Goal: Understand process/instructions: Learn how to perform a task or action

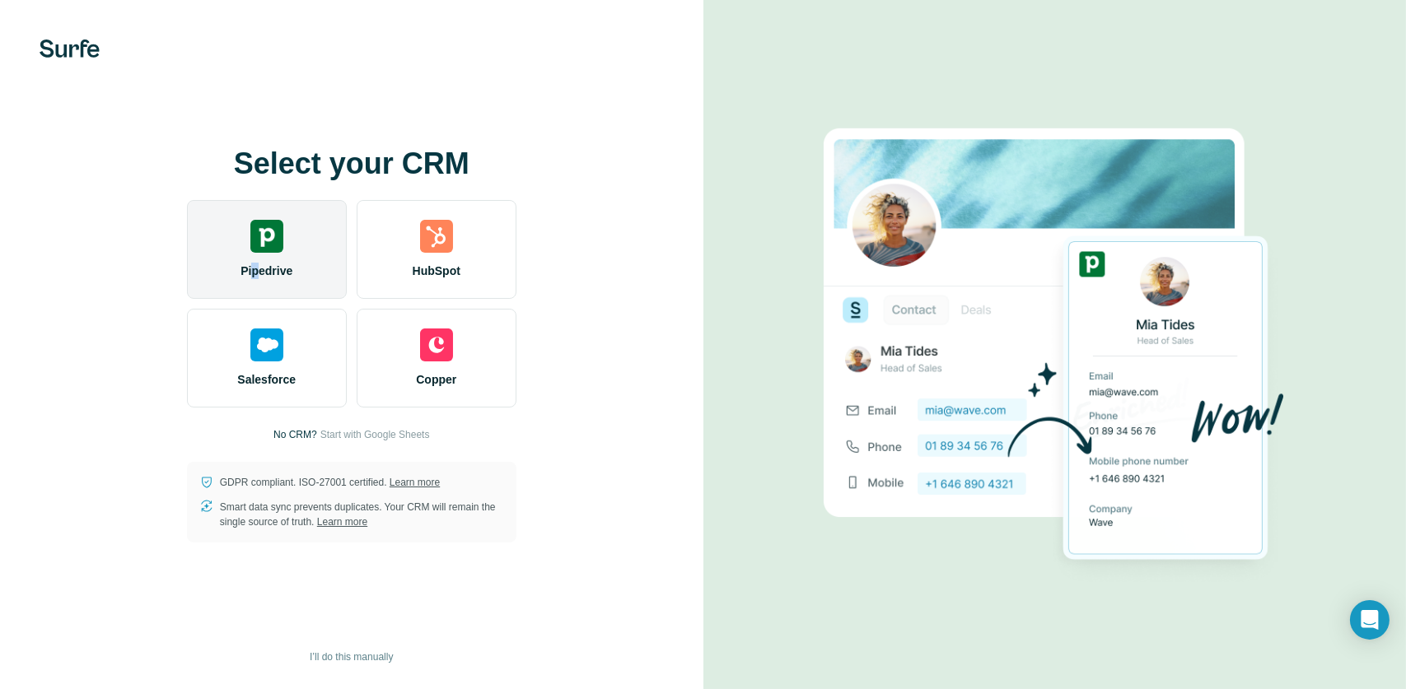
click at [256, 258] on div "Pipedrive" at bounding box center [267, 249] width 160 height 99
click at [271, 259] on div "Pipedrive" at bounding box center [267, 249] width 160 height 99
click at [272, 260] on div "Pipedrive" at bounding box center [267, 249] width 160 height 99
drag, startPoint x: 272, startPoint y: 260, endPoint x: 247, endPoint y: 246, distance: 28.4
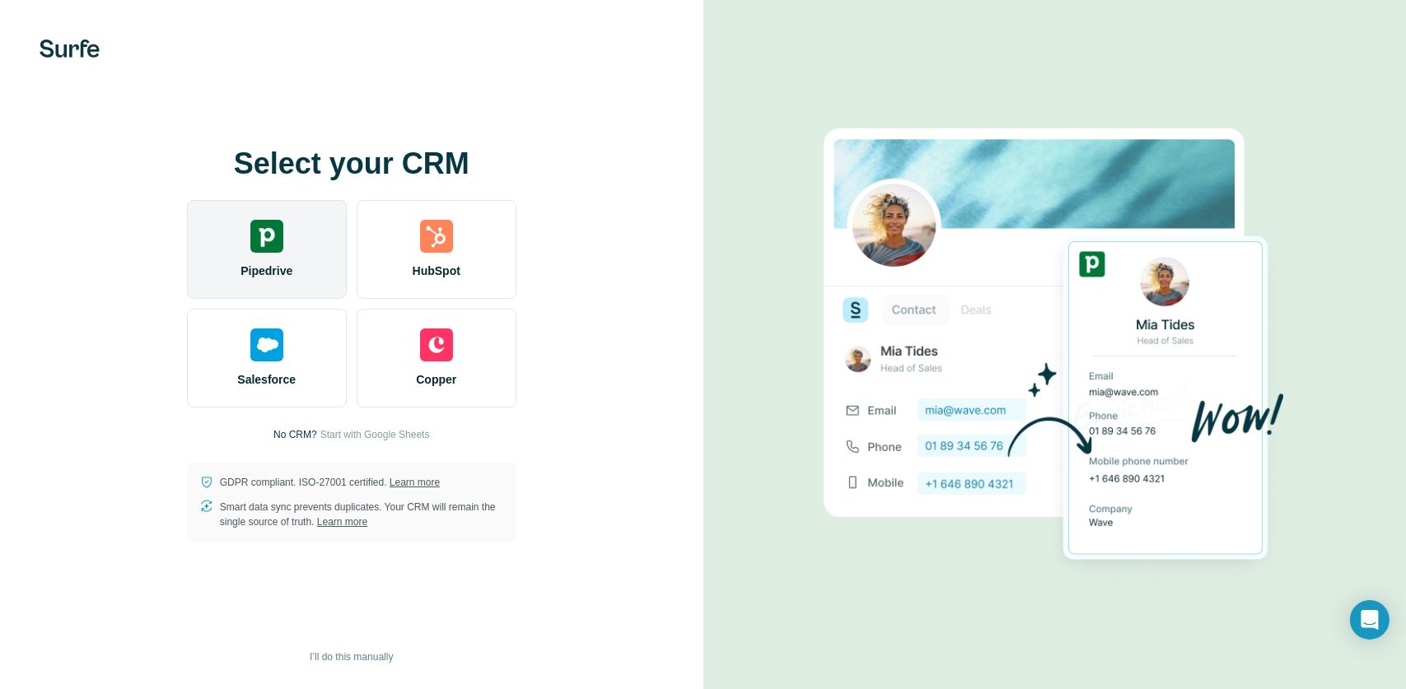
click at [247, 246] on div "Pipedrive" at bounding box center [267, 249] width 160 height 99
click at [272, 240] on img at bounding box center [266, 236] width 33 height 33
click at [253, 226] on img at bounding box center [266, 236] width 33 height 33
click at [273, 244] on img at bounding box center [266, 236] width 33 height 33
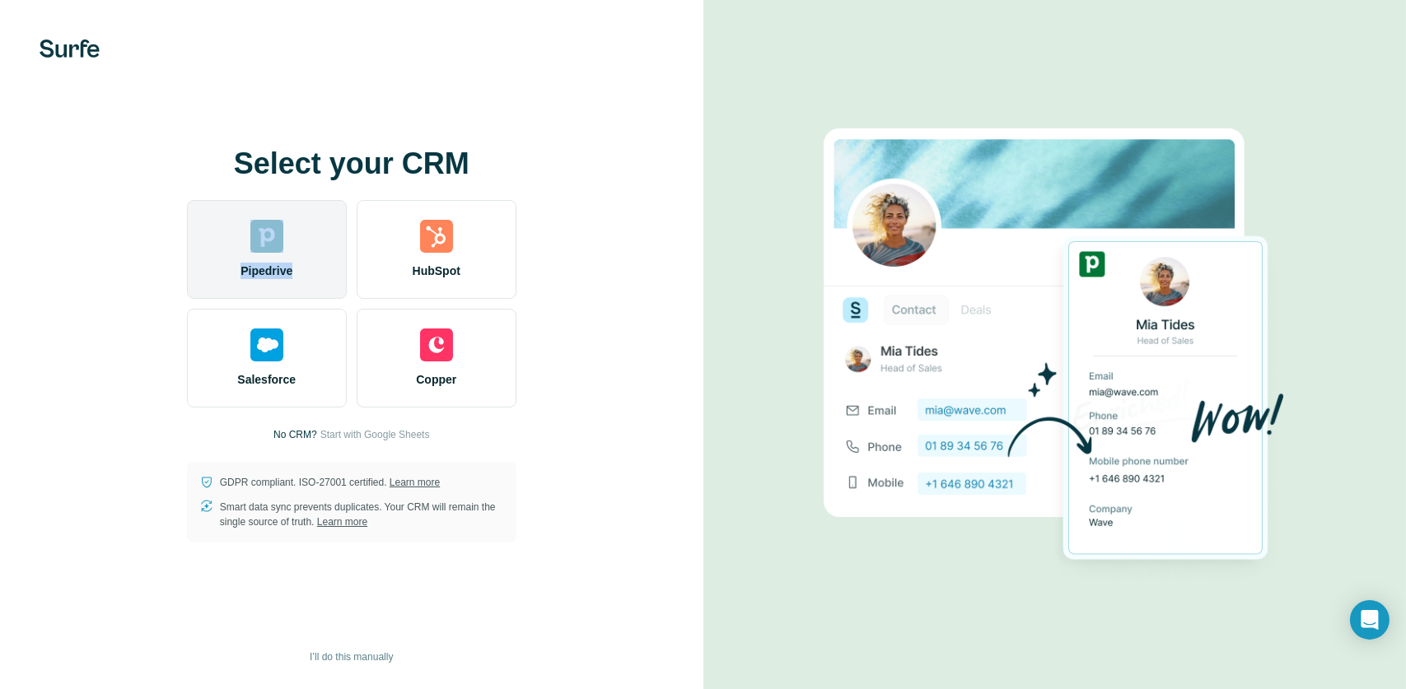
click at [266, 222] on img at bounding box center [266, 236] width 33 height 33
click at [264, 245] on img at bounding box center [266, 236] width 33 height 33
click at [267, 260] on div "Pipedrive" at bounding box center [267, 249] width 160 height 99
click at [297, 259] on div "Pipedrive" at bounding box center [267, 249] width 160 height 99
click at [262, 235] on img at bounding box center [266, 236] width 33 height 33
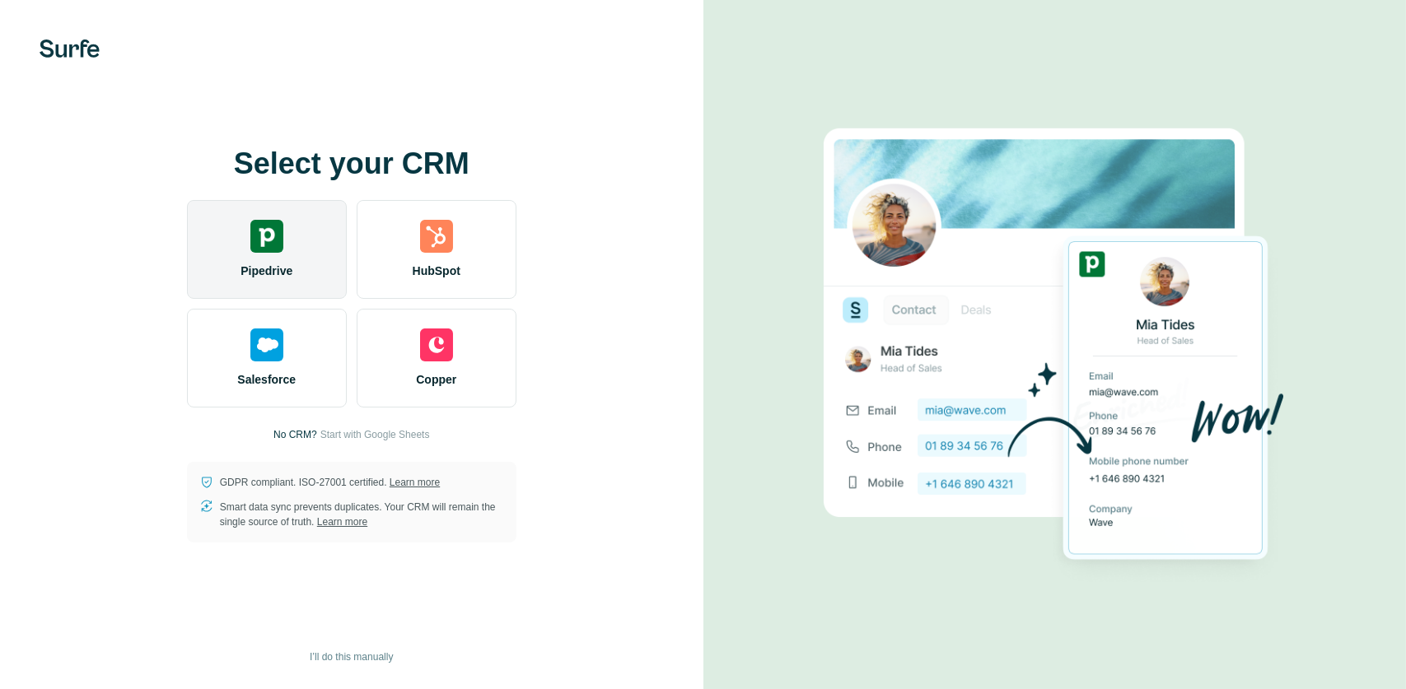
click at [248, 261] on div "Pipedrive" at bounding box center [267, 249] width 160 height 99
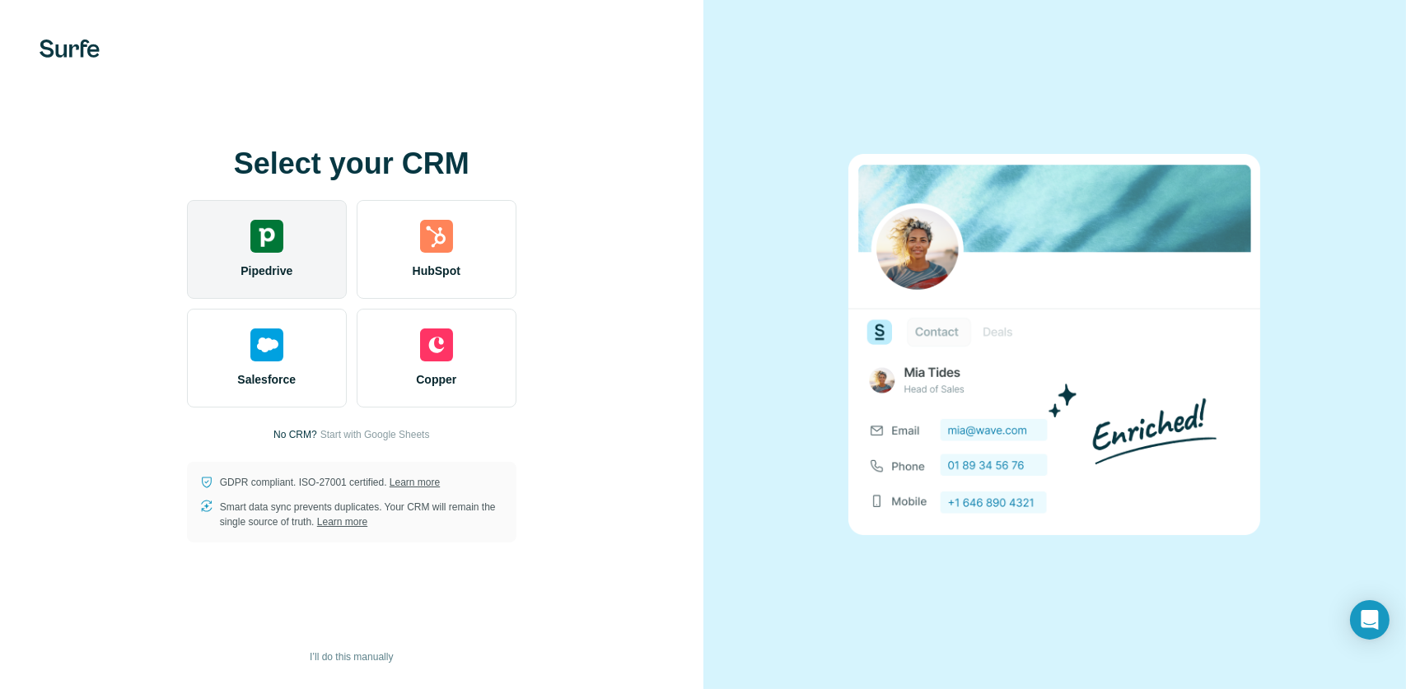
drag, startPoint x: 1398, startPoint y: 0, endPoint x: 286, endPoint y: 238, distance: 1137.6
click at [286, 238] on div "Pipedrive" at bounding box center [267, 249] width 160 height 99
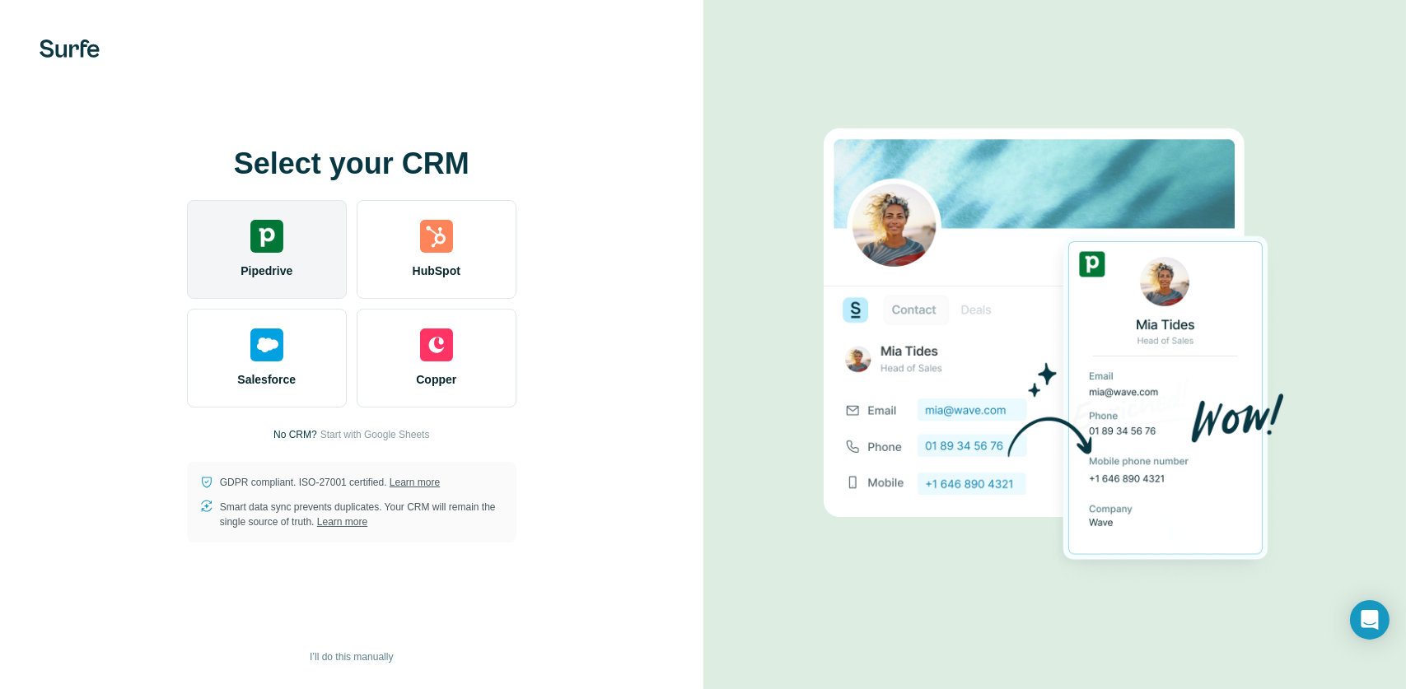
click at [223, 257] on div "Pipedrive" at bounding box center [267, 249] width 160 height 99
click at [248, 291] on div "Pipedrive" at bounding box center [267, 249] width 160 height 99
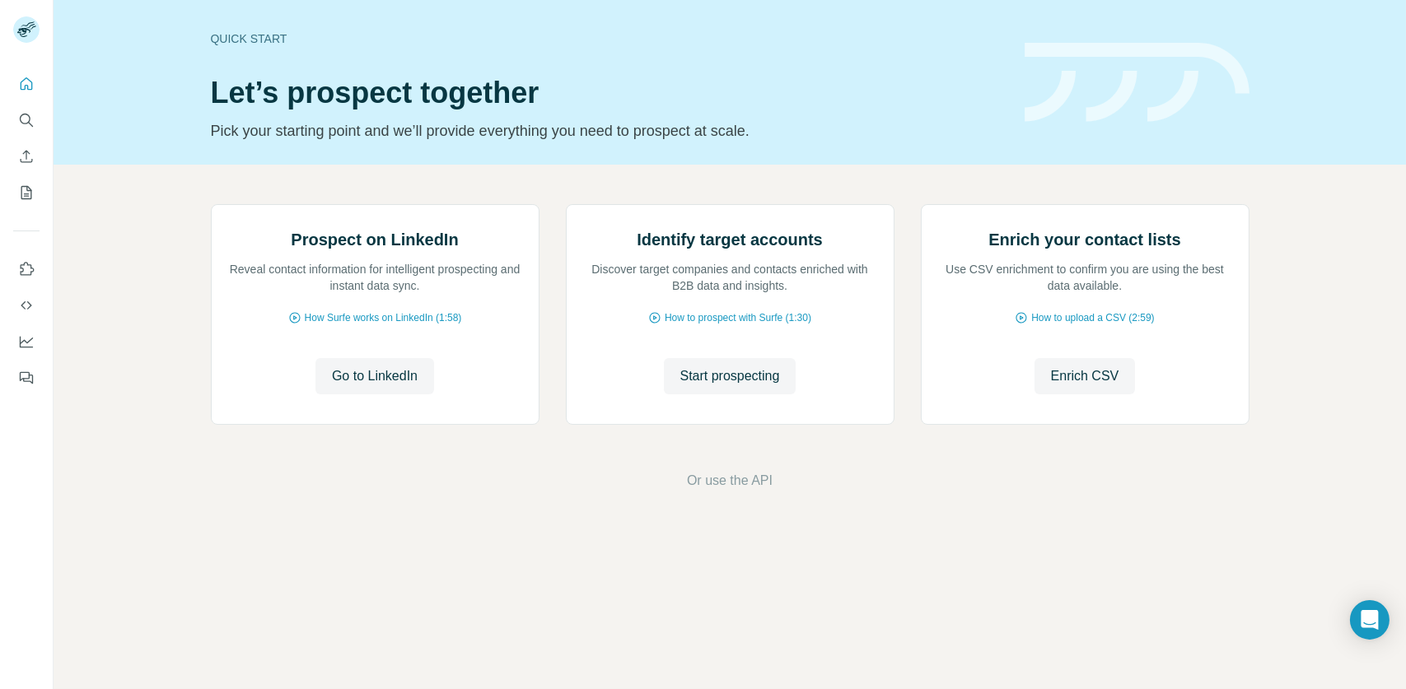
click at [110, 146] on div "Quick start Let’s prospect together Pick your starting point and we’ll provide …" at bounding box center [730, 82] width 1352 height 165
